Goal: Use online tool/utility: Utilize a website feature to perform a specific function

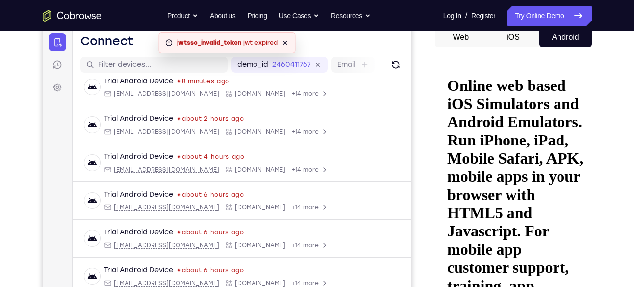
scroll to position [99, 0]
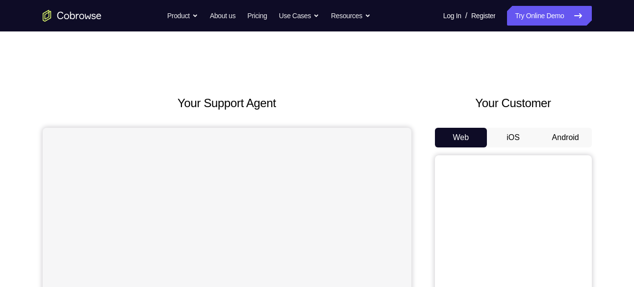
scroll to position [70, 0]
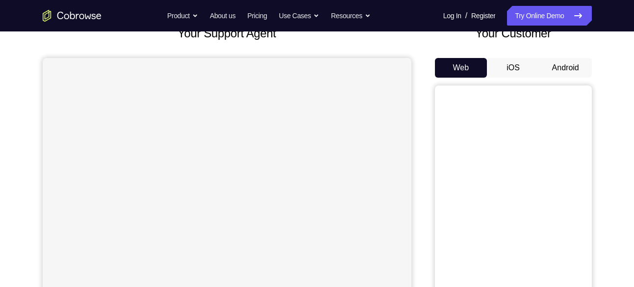
click at [557, 68] on button "Android" at bounding box center [566, 68] width 52 height 20
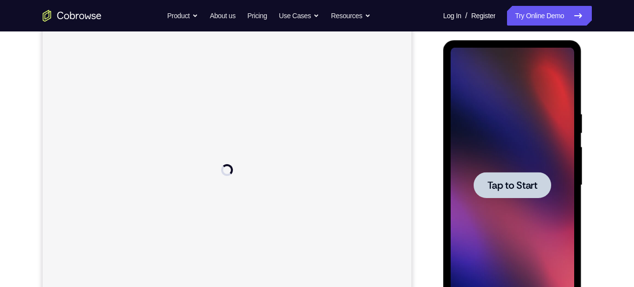
scroll to position [123, 0]
click at [508, 186] on span "Tap to Start" at bounding box center [513, 185] width 50 height 10
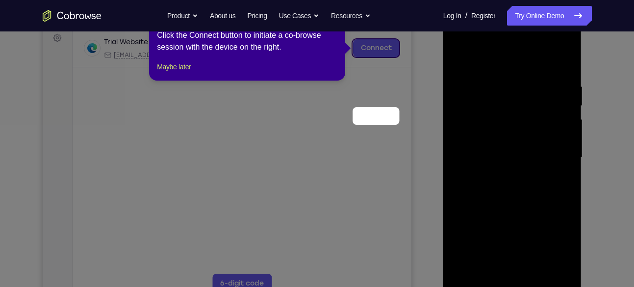
scroll to position [80, 0]
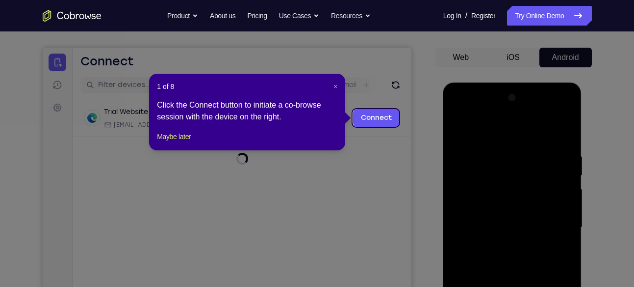
click at [335, 84] on span "×" at bounding box center [336, 86] width 4 height 8
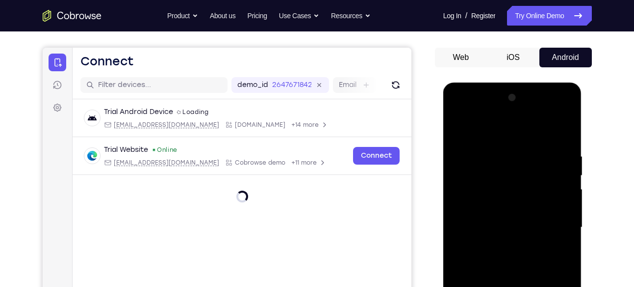
scroll to position [166, 0]
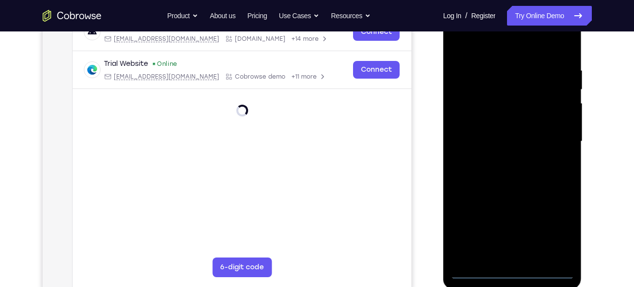
click at [513, 270] on div at bounding box center [513, 141] width 124 height 275
click at [552, 223] on div at bounding box center [513, 141] width 124 height 275
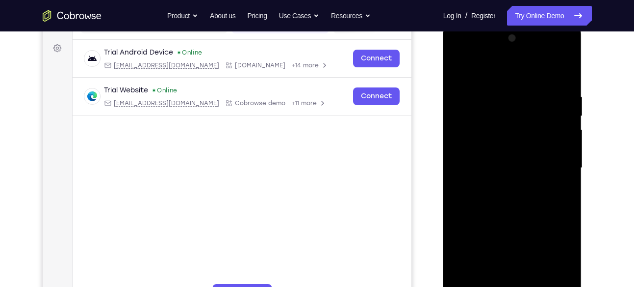
scroll to position [139, 0]
click at [505, 70] on div at bounding box center [513, 168] width 124 height 275
click at [551, 158] on div at bounding box center [513, 168] width 124 height 275
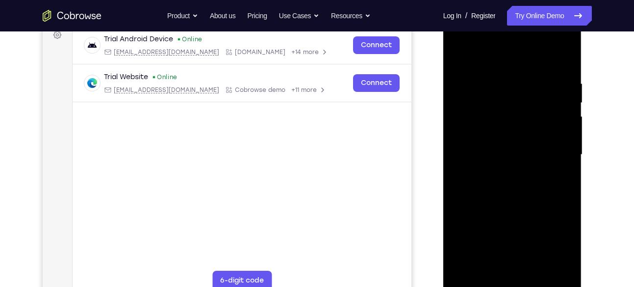
scroll to position [154, 0]
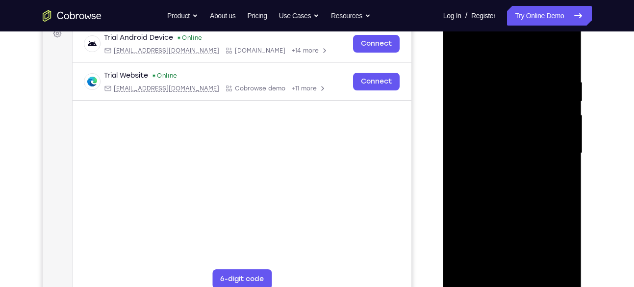
click at [522, 267] on div at bounding box center [513, 153] width 124 height 275
click at [482, 133] on div at bounding box center [513, 153] width 124 height 275
click at [499, 143] on div at bounding box center [513, 153] width 124 height 275
click at [513, 127] on div at bounding box center [513, 153] width 124 height 275
click at [566, 265] on div at bounding box center [513, 153] width 124 height 275
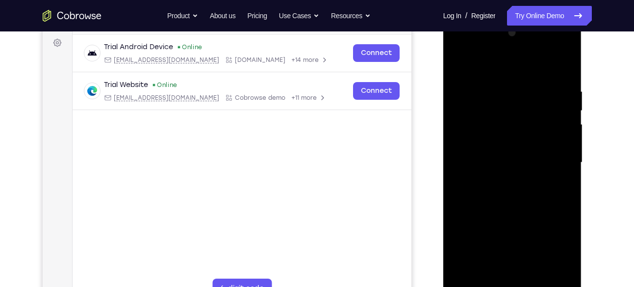
scroll to position [144, 0]
click at [497, 84] on div at bounding box center [513, 163] width 124 height 275
click at [557, 122] on div at bounding box center [513, 163] width 124 height 275
click at [562, 152] on div at bounding box center [513, 163] width 124 height 275
click at [561, 67] on div at bounding box center [513, 163] width 124 height 275
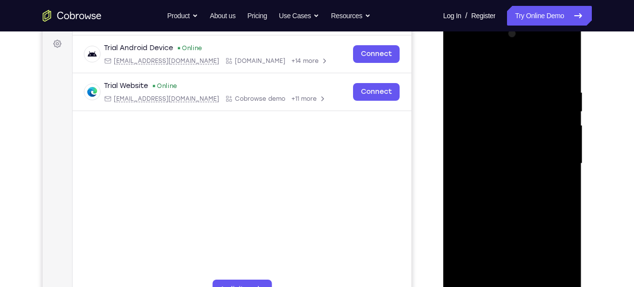
click at [561, 69] on div at bounding box center [513, 163] width 124 height 275
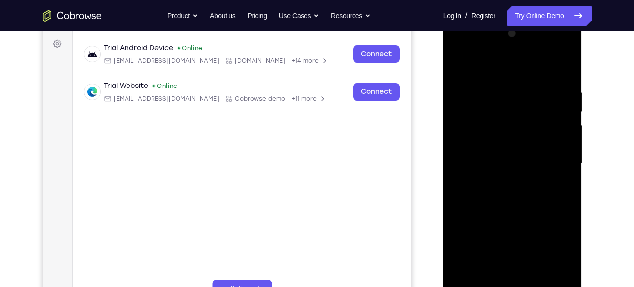
click at [561, 69] on div at bounding box center [513, 163] width 124 height 275
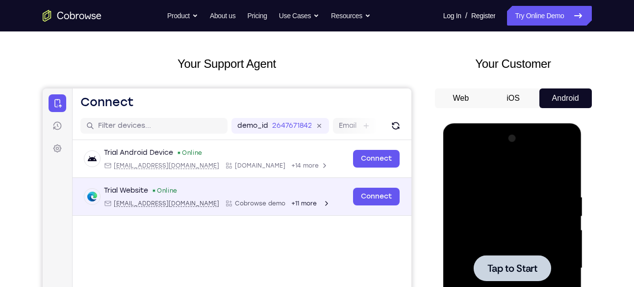
scroll to position [39, 0]
